Goal: Transaction & Acquisition: Purchase product/service

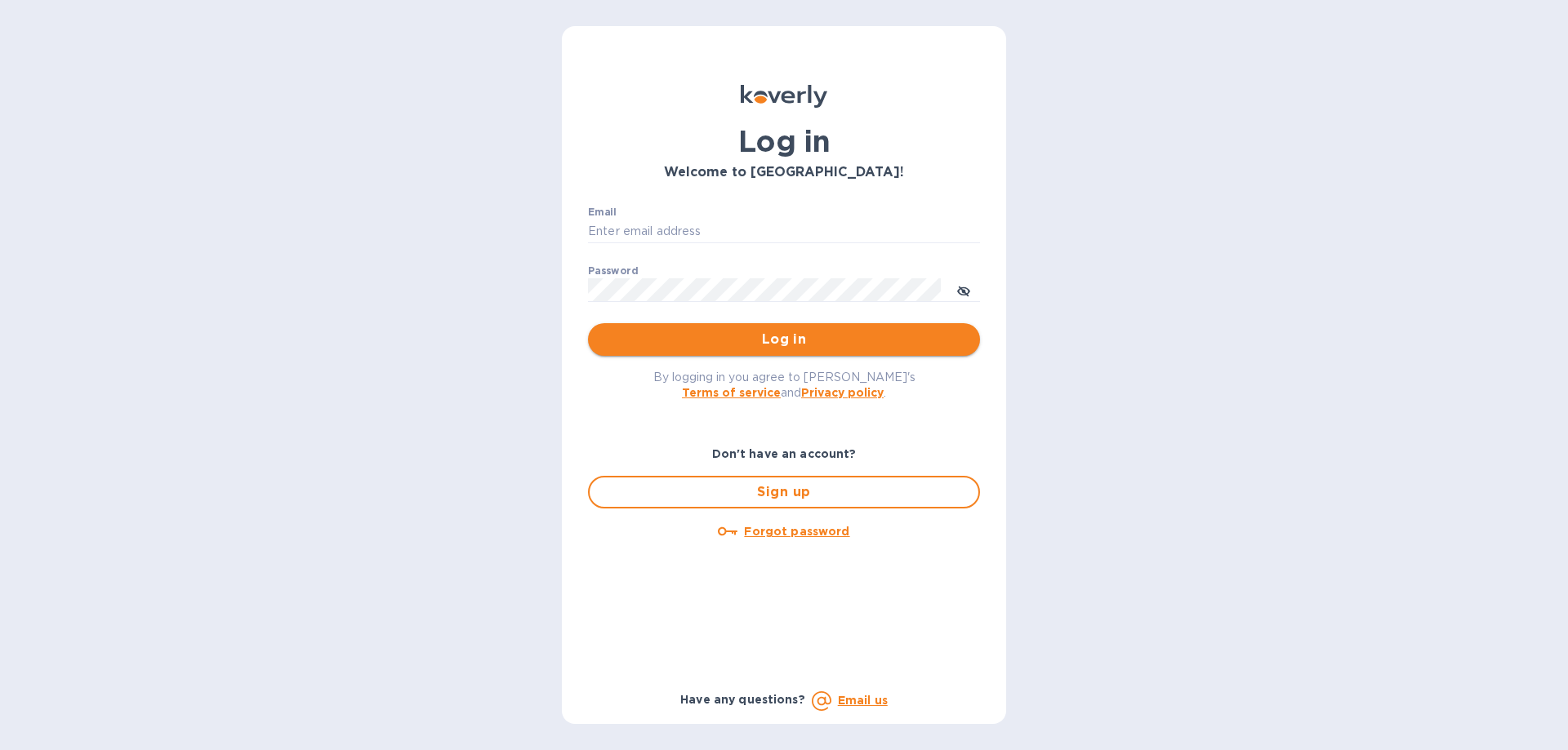
type input "[PERSON_NAME][EMAIL_ADDRESS][DOMAIN_NAME]"
click at [780, 338] on span "Log in" at bounding box center [784, 340] width 366 height 19
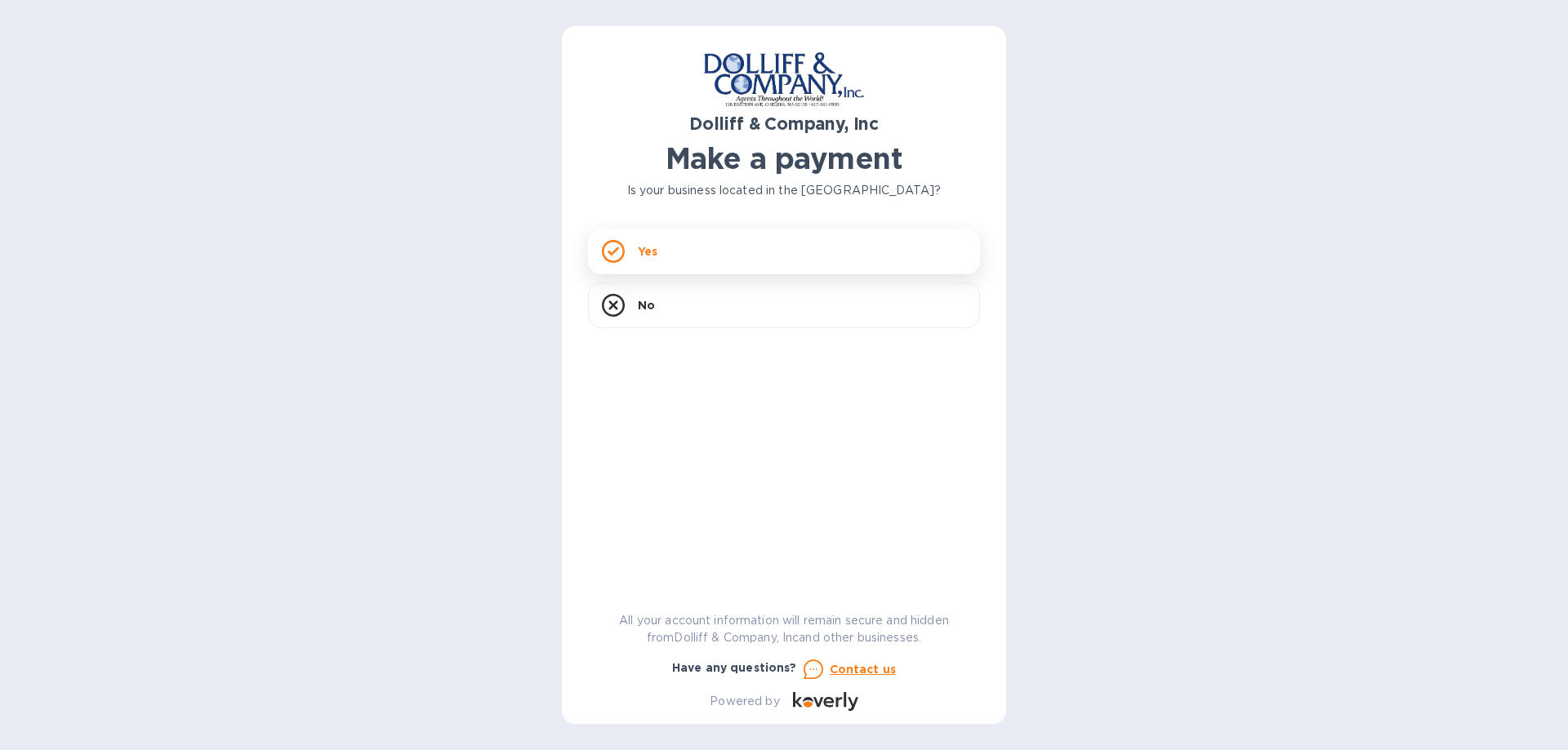
click at [652, 255] on p "Yes" at bounding box center [647, 251] width 19 height 17
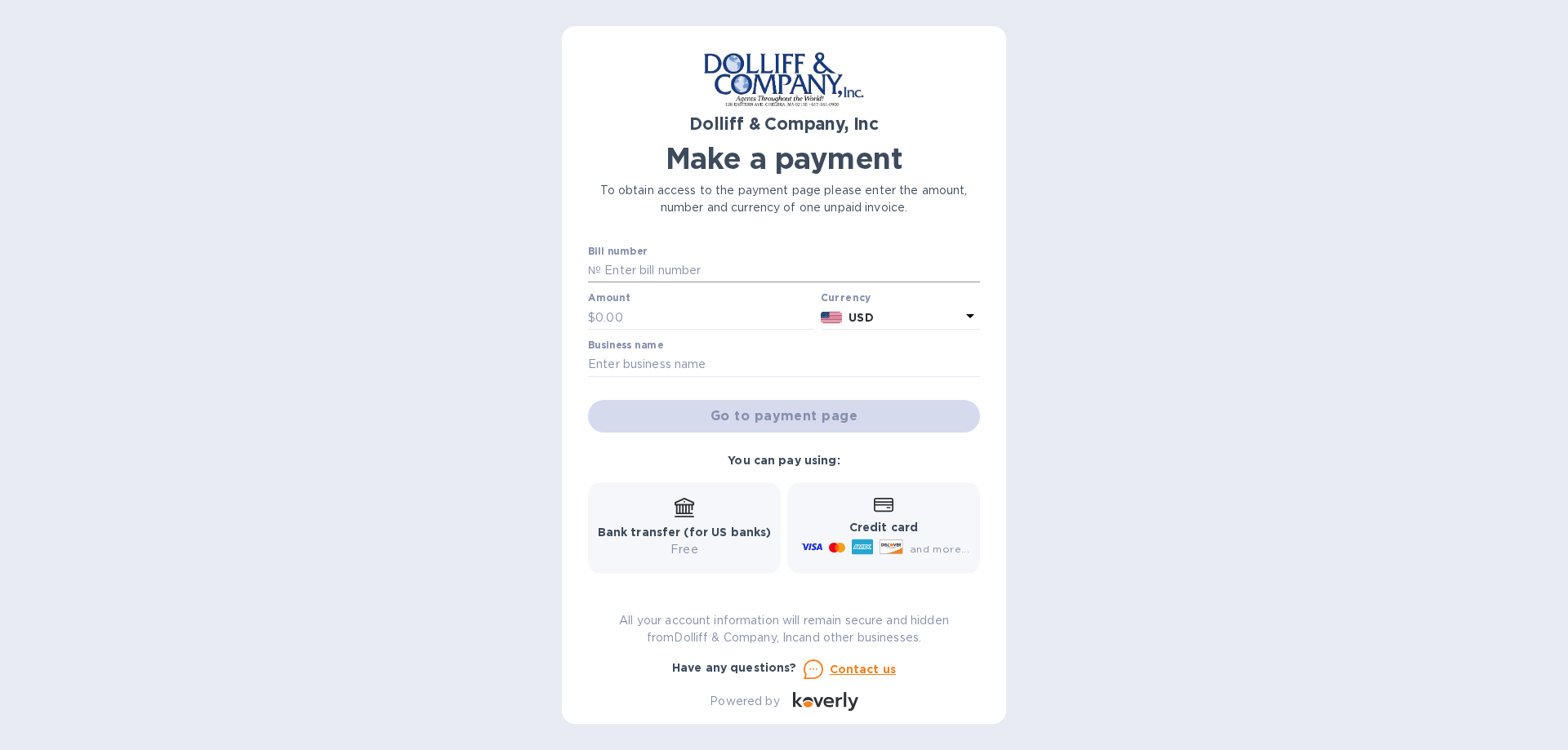
click at [644, 273] on input "text" at bounding box center [790, 271] width 379 height 25
type input "922744"
drag, startPoint x: 631, startPoint y: 313, endPoint x: 636, endPoint y: 327, distance: 14.9
click at [631, 315] on input "text" at bounding box center [705, 318] width 219 height 25
type input "200.00"
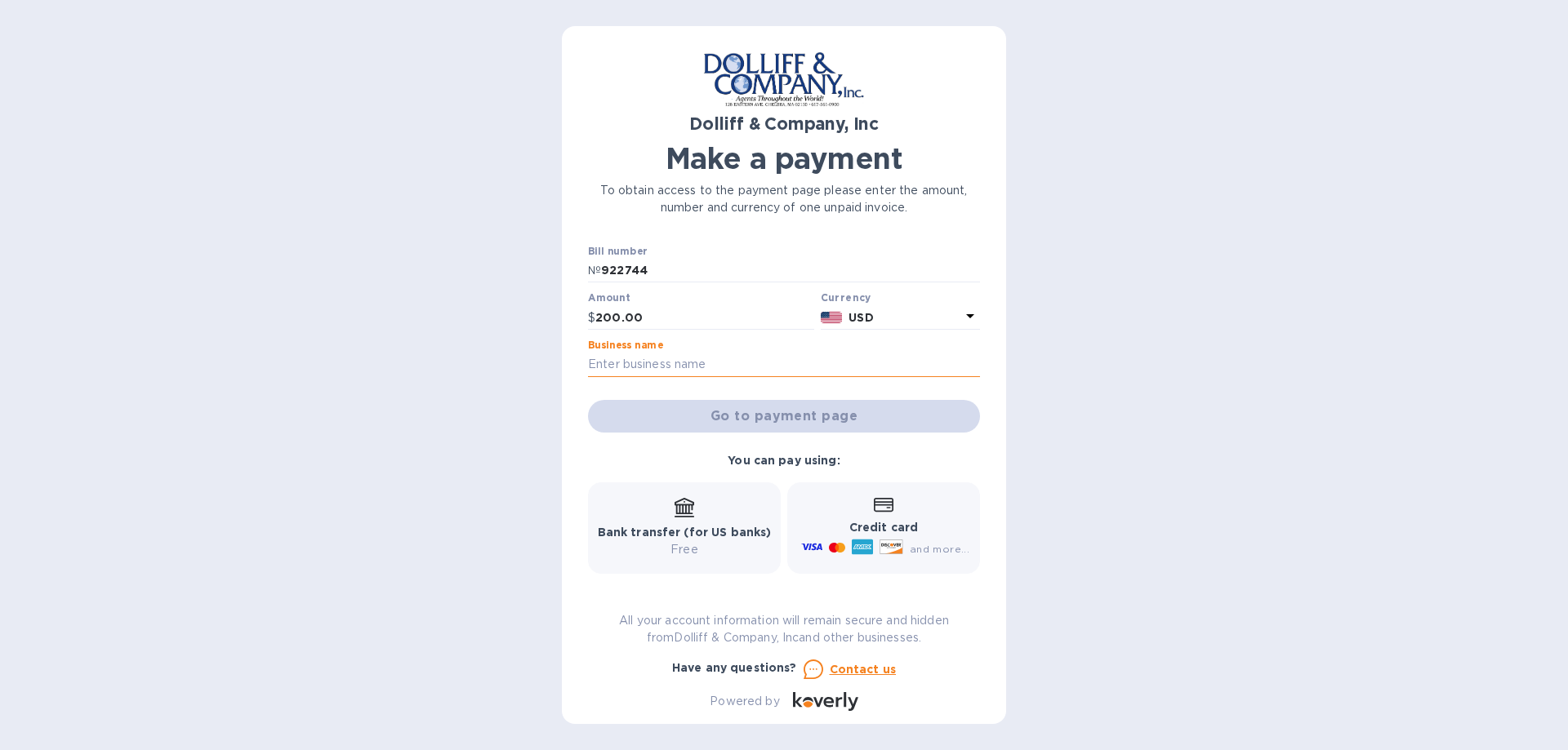
click at [612, 370] on input "text" at bounding box center [784, 365] width 392 height 25
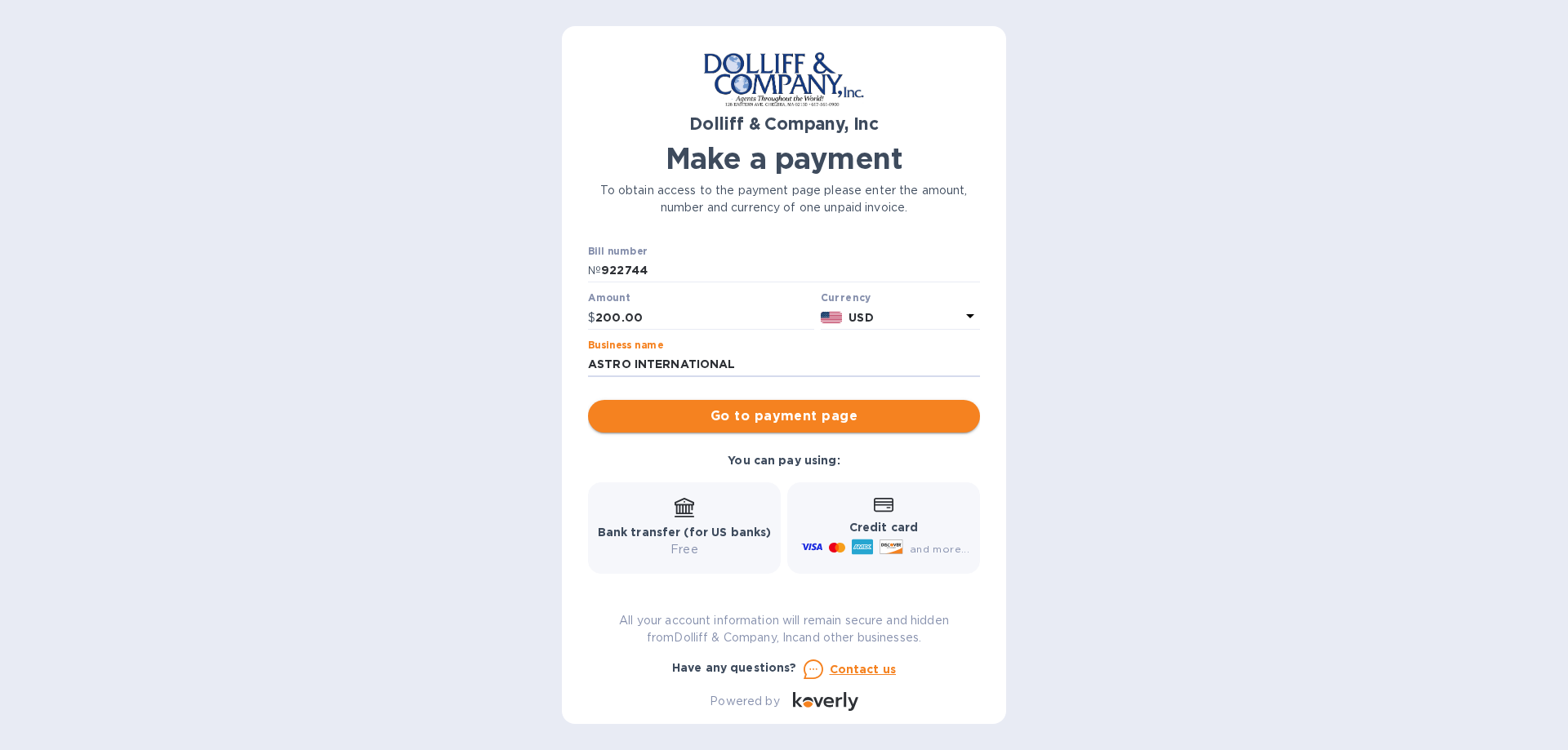
type input "ASTRO INTERNATIONAL"
click at [752, 415] on span "Go to payment page" at bounding box center [784, 416] width 366 height 19
